Goal: Navigation & Orientation: Find specific page/section

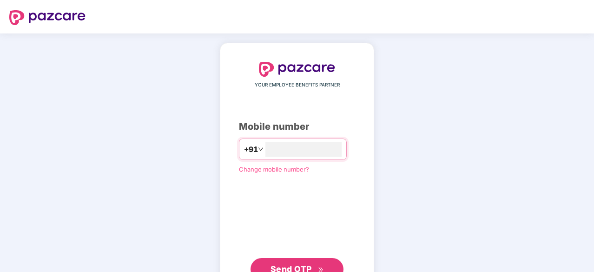
type input "**********"
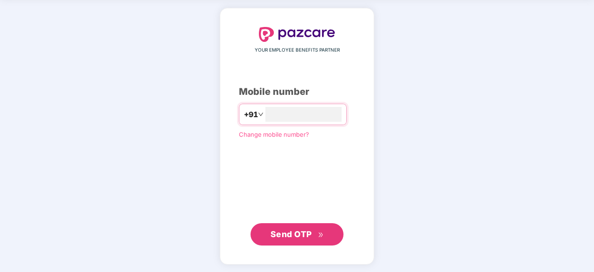
click at [307, 232] on span "Send OTP" at bounding box center [291, 234] width 41 height 10
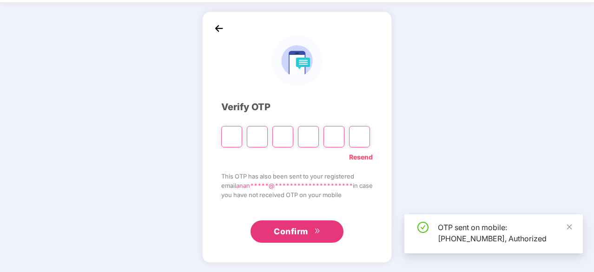
scroll to position [31, 0]
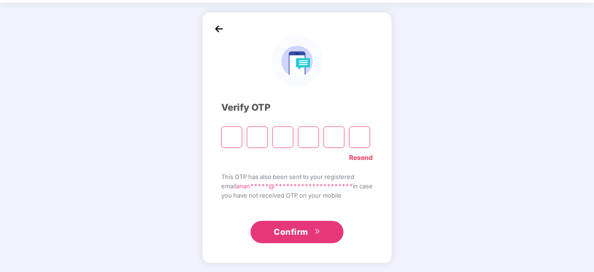
type input "*"
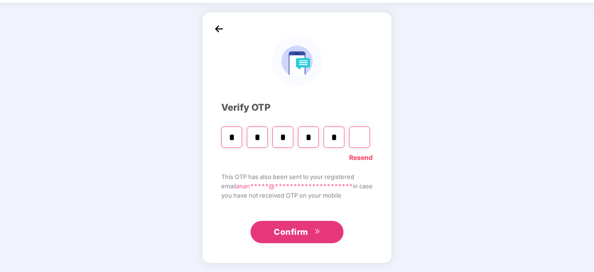
type input "*"
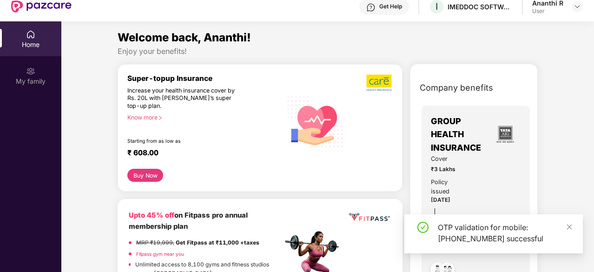
click at [27, 45] on div "Home" at bounding box center [30, 44] width 61 height 9
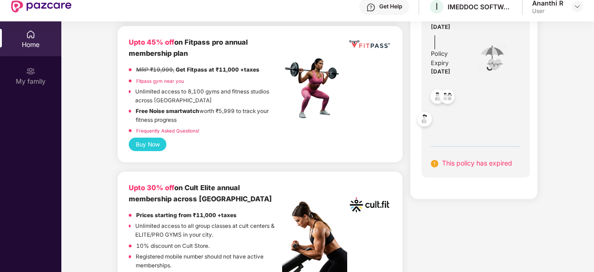
scroll to position [186, 0]
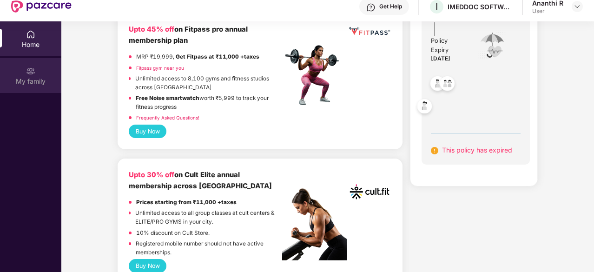
click at [26, 73] on img at bounding box center [30, 70] width 9 height 9
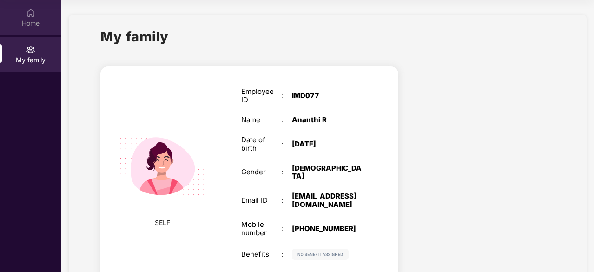
click at [29, 26] on div "Home" at bounding box center [30, 23] width 61 height 9
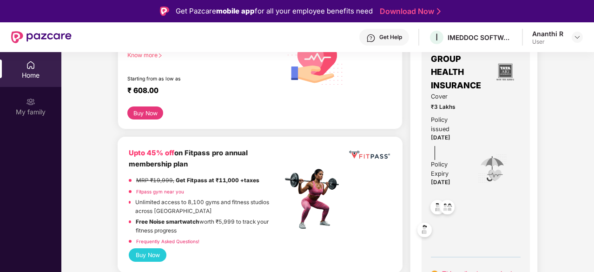
scroll to position [139, 0]
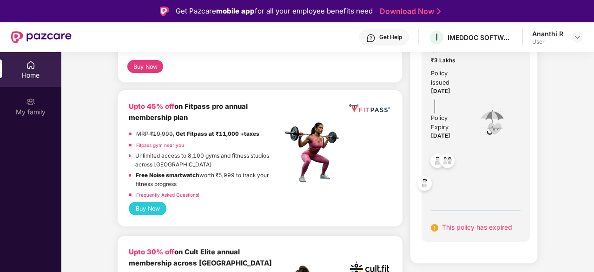
click at [463, 117] on div "Policy Expiry" at bounding box center [448, 122] width 34 height 19
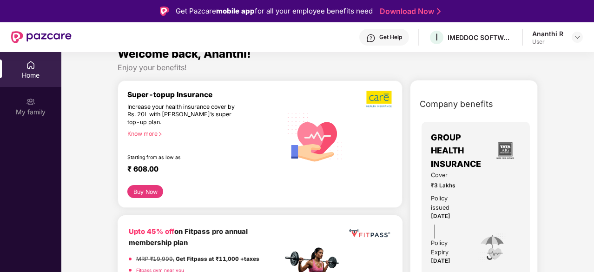
scroll to position [0, 0]
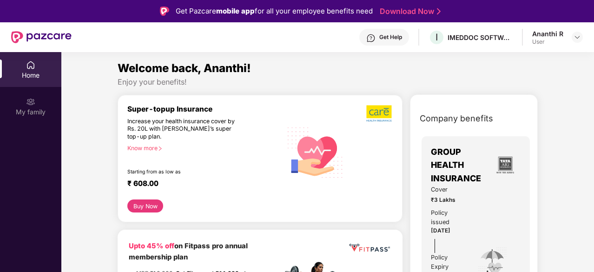
click at [42, 38] on img at bounding box center [41, 37] width 60 height 12
